Goal: Information Seeking & Learning: Learn about a topic

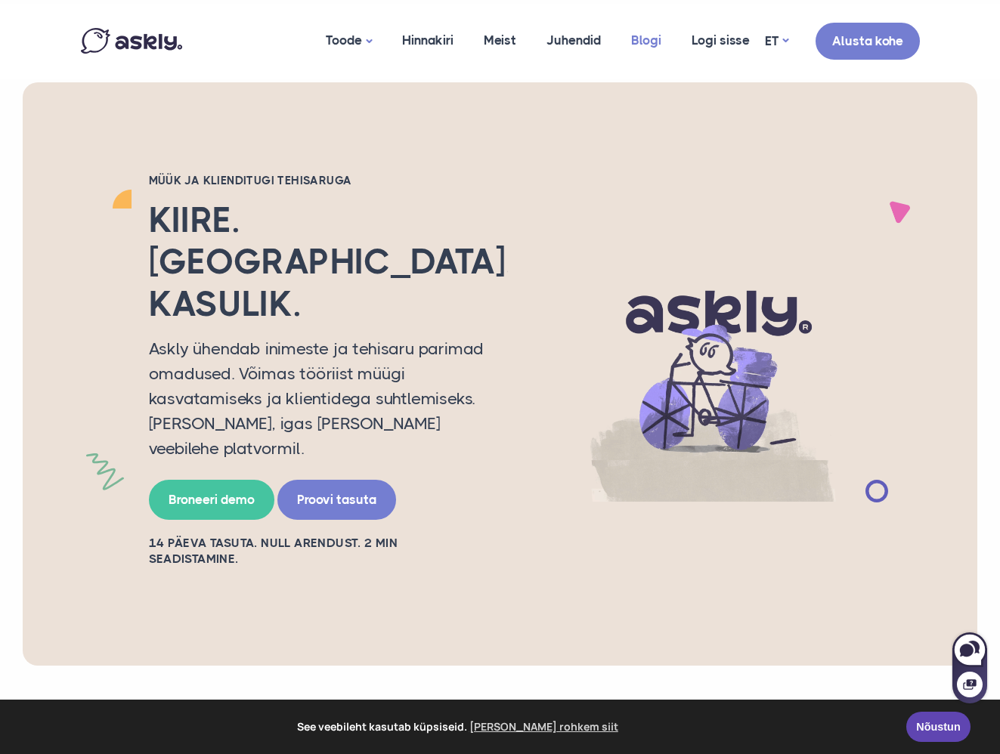
click at [646, 40] on span "Blogi" at bounding box center [646, 40] width 30 height 15
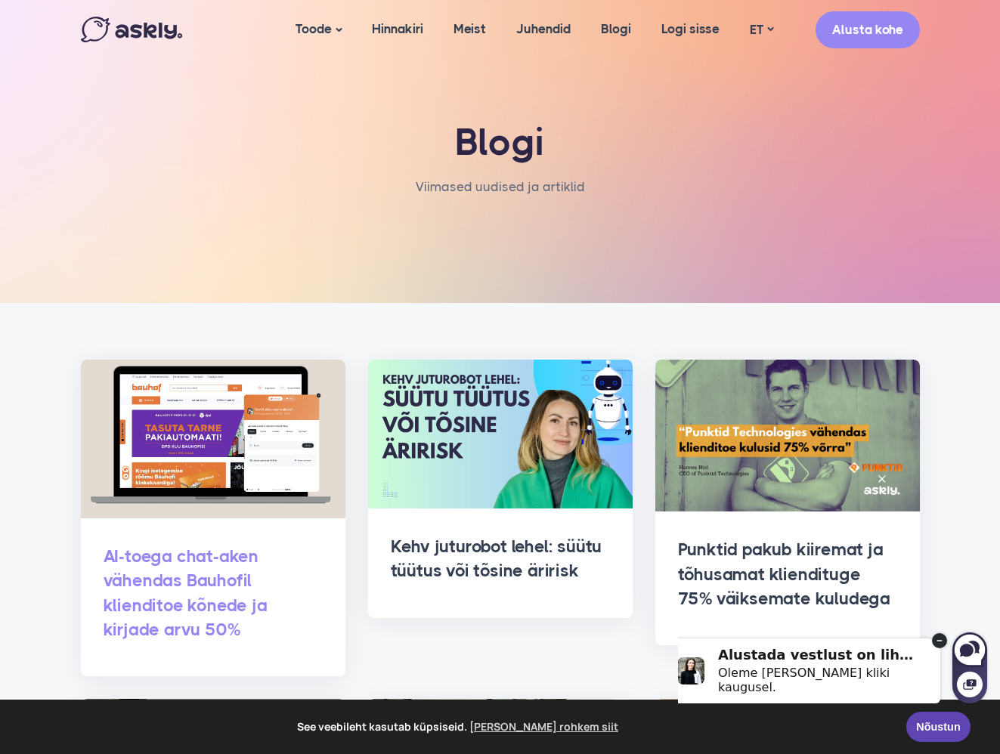
click at [152, 574] on span "AI-toega chat-aken vähendas Bauhofil klienditoe kõnede ja kirjade arvu 50%" at bounding box center [186, 593] width 164 height 94
